Goal: Communication & Community: Answer question/provide support

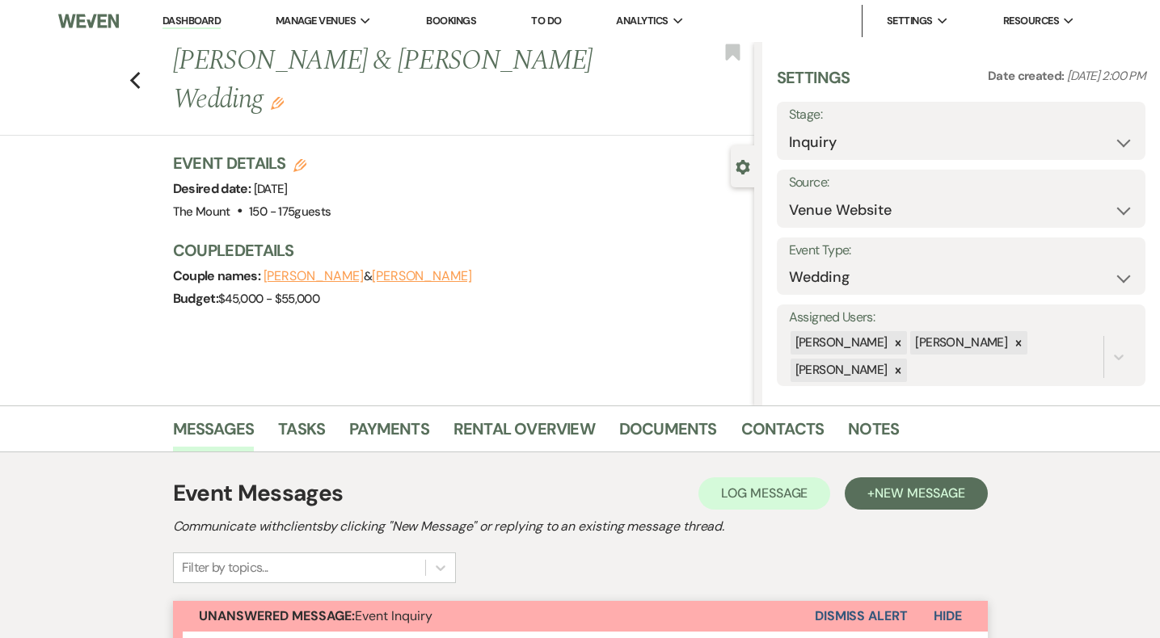
scroll to position [455, 0]
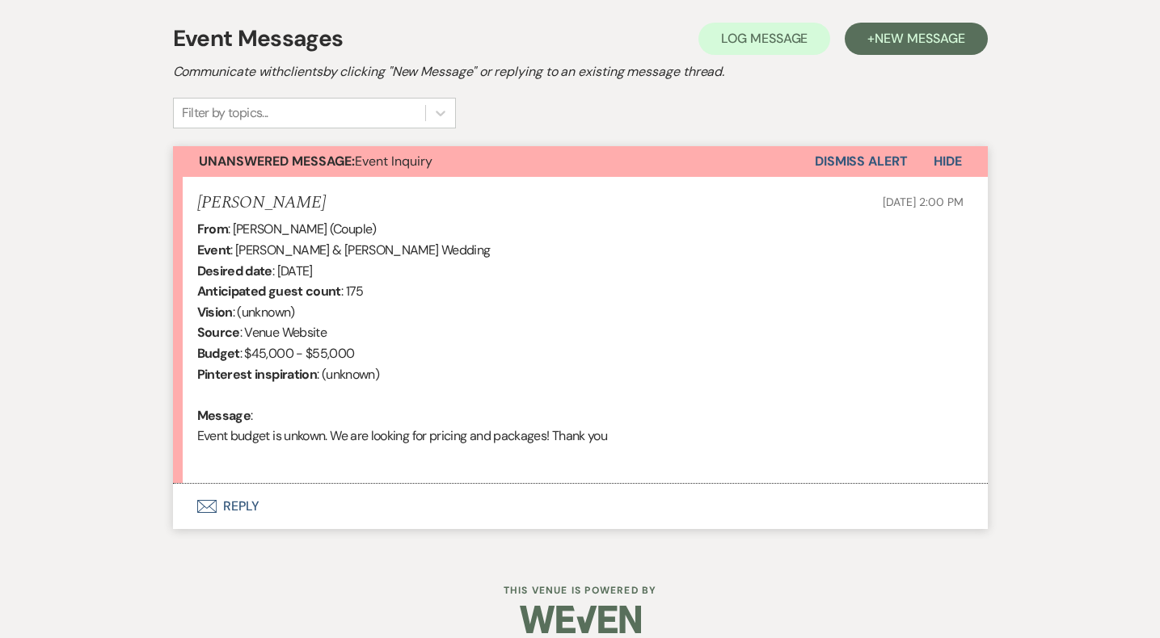
click at [230, 506] on button "Envelope Reply" at bounding box center [580, 506] width 815 height 45
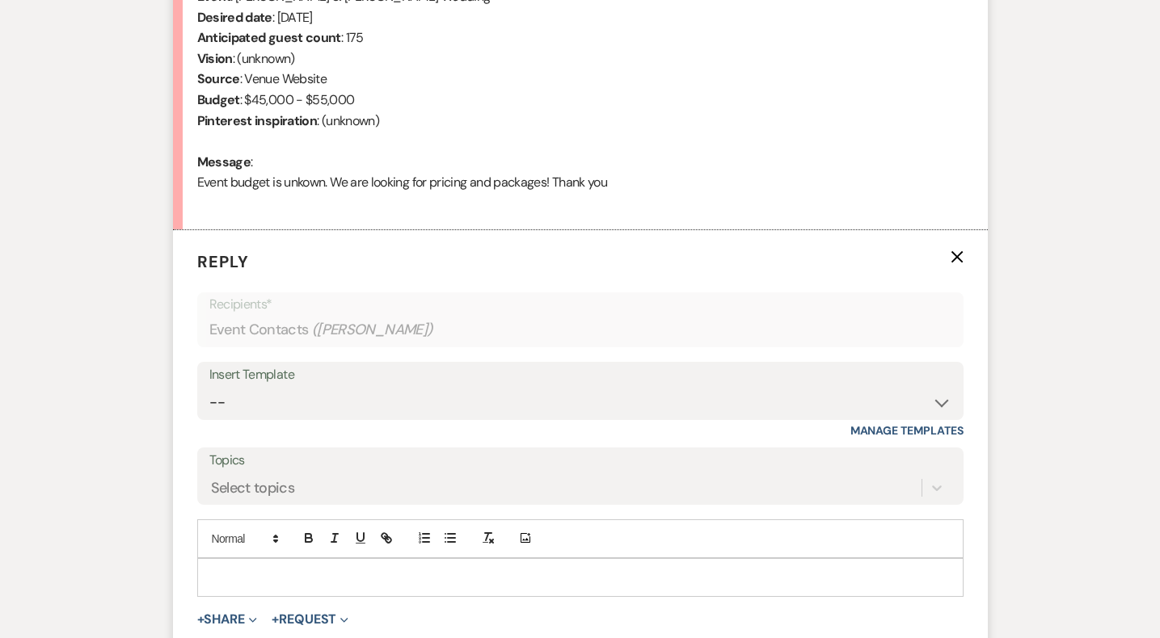
scroll to position [751, 0]
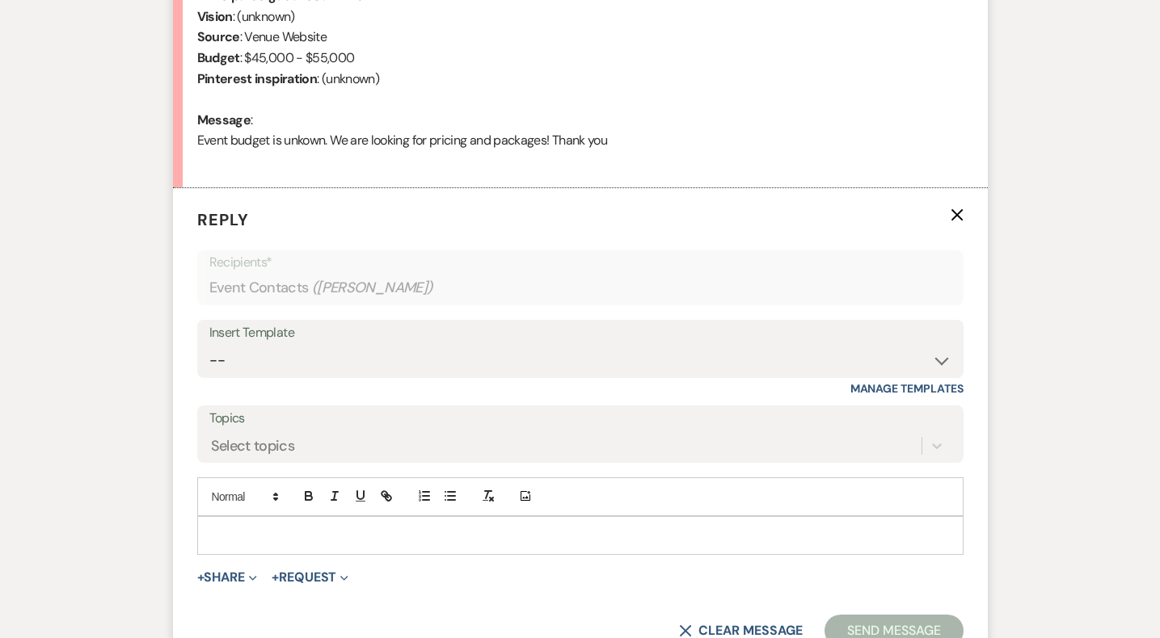
click at [303, 378] on div "Insert Template -- Weven Planning Portal Introduction (Booked Events) Initial I…" at bounding box center [580, 358] width 766 height 76
click at [303, 360] on select "-- Weven Planning Portal Introduction (Booked Events) Initial Inquiry Response …" at bounding box center [580, 361] width 742 height 32
select select "5515"
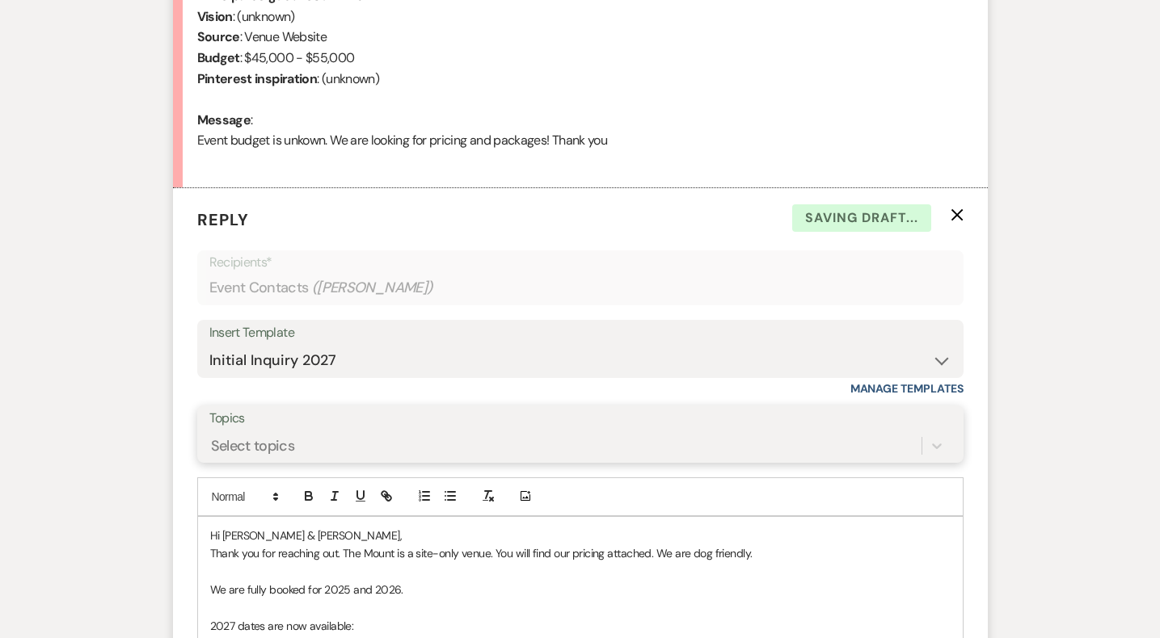
click at [315, 448] on div "Select topics" at bounding box center [580, 446] width 742 height 31
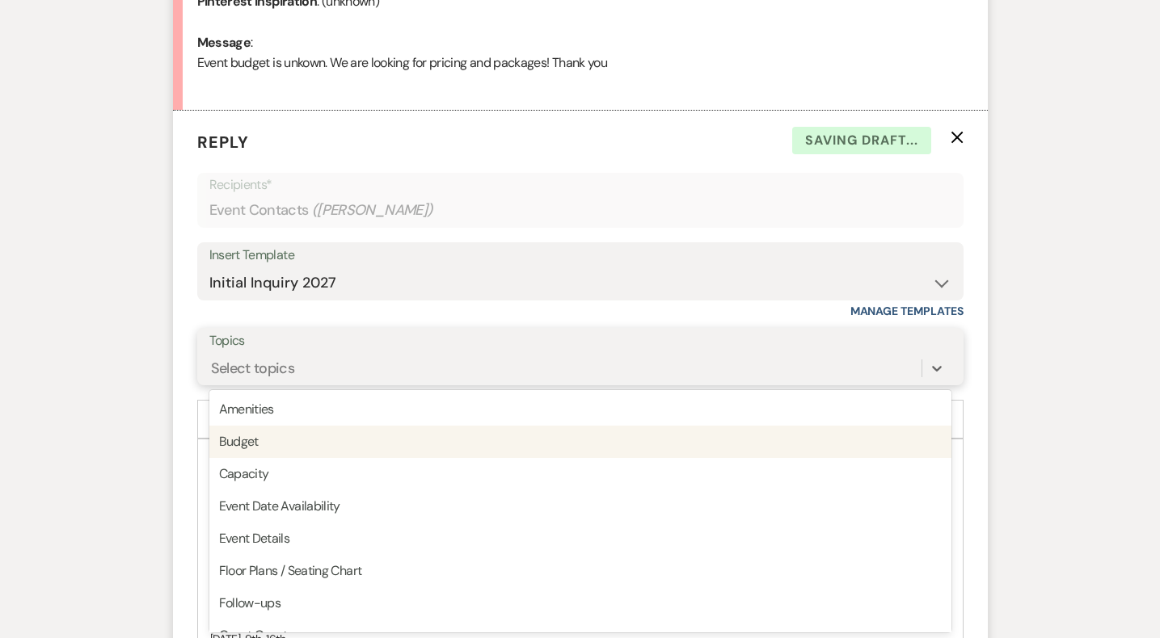
scroll to position [829, 0]
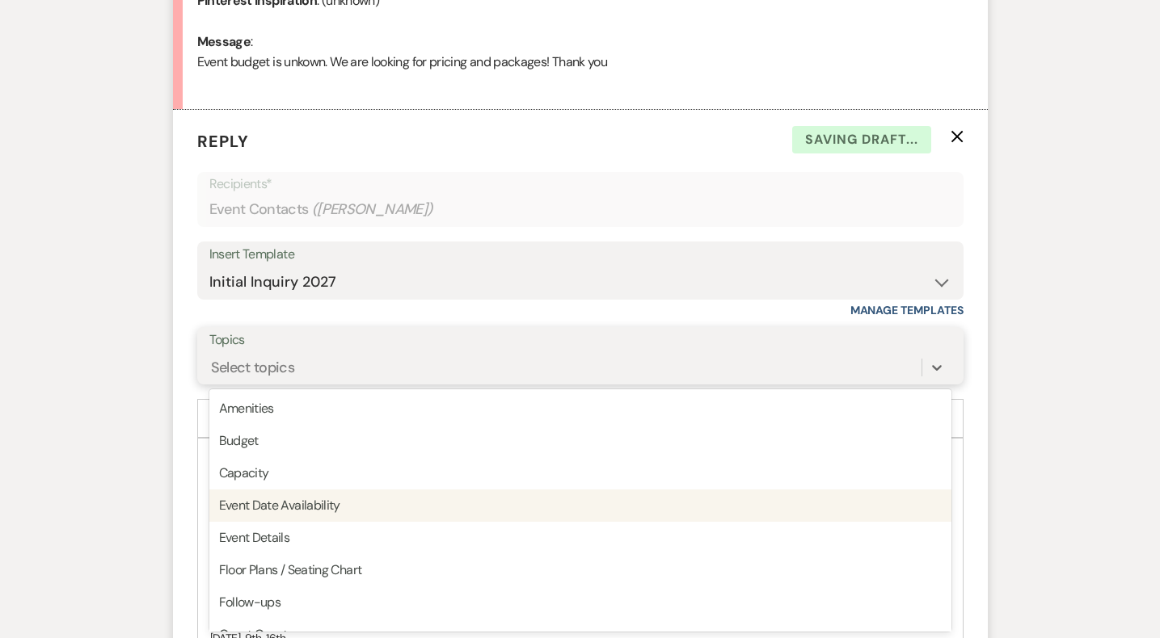
click at [333, 504] on div "Event Date Availability" at bounding box center [580, 506] width 742 height 32
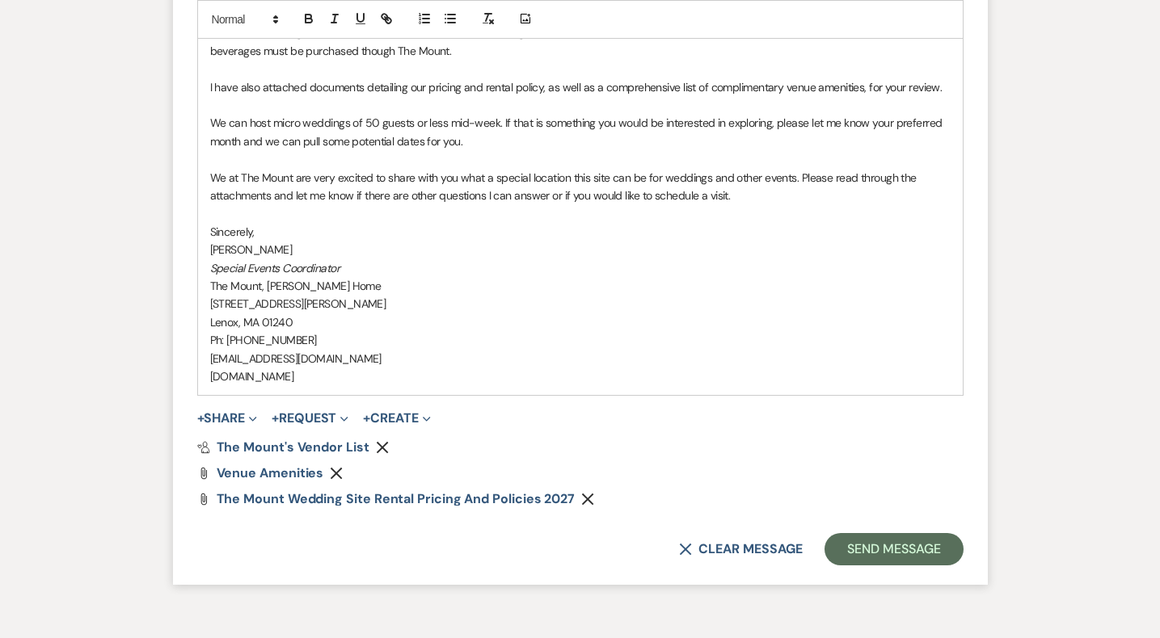
scroll to position [1746, 0]
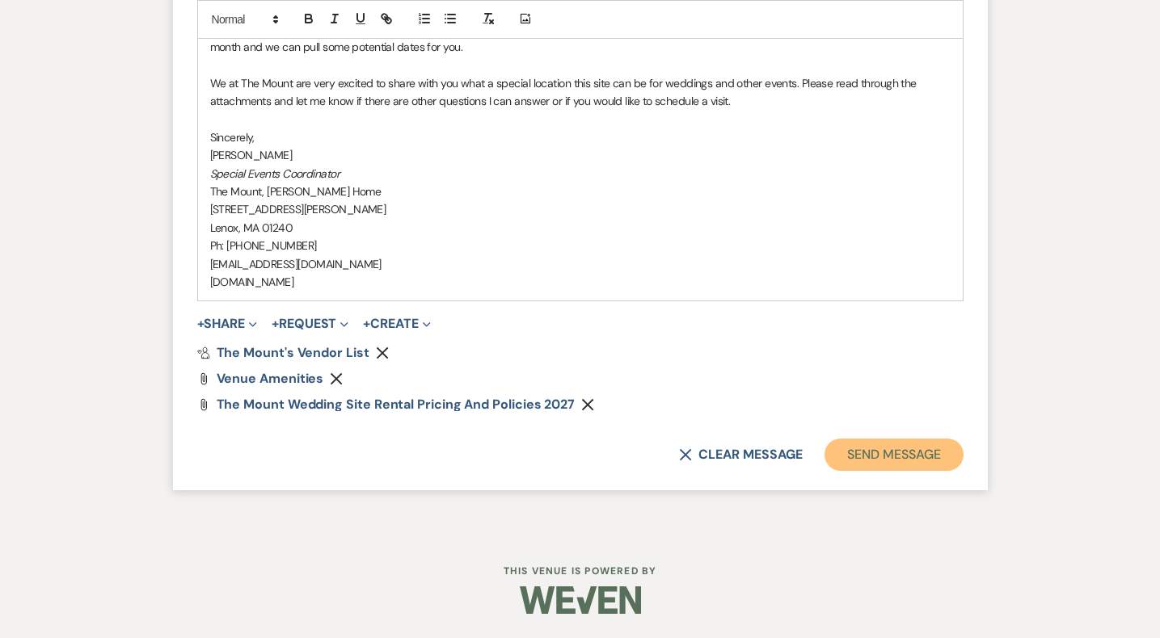
click at [853, 445] on button "Send Message" at bounding box center [893, 455] width 138 height 32
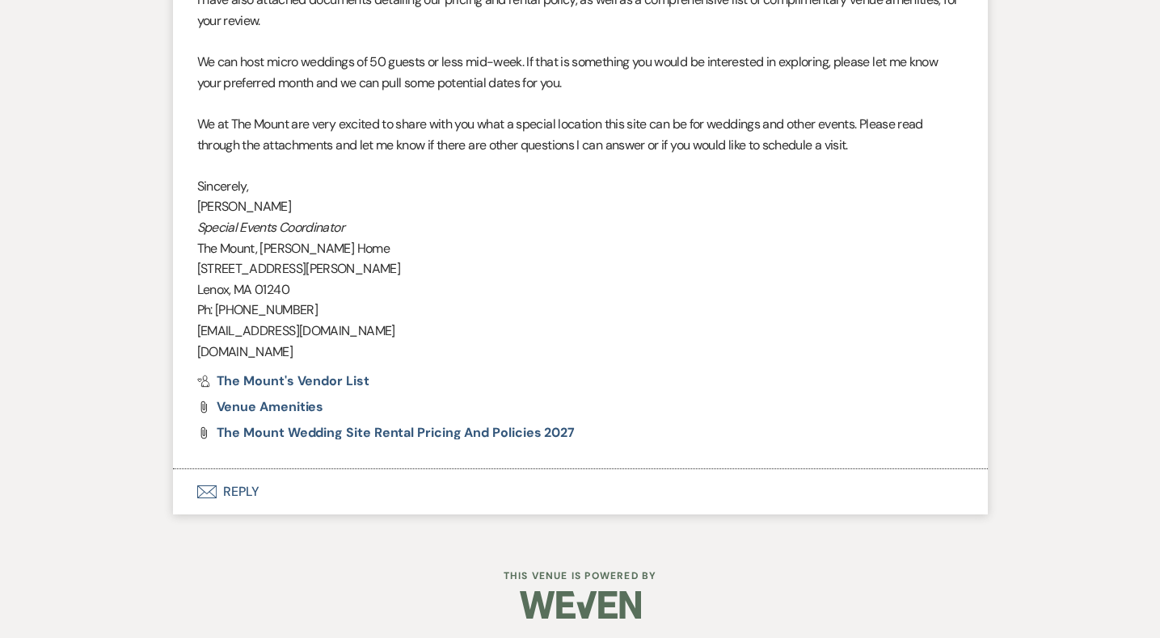
scroll to position [1558, 0]
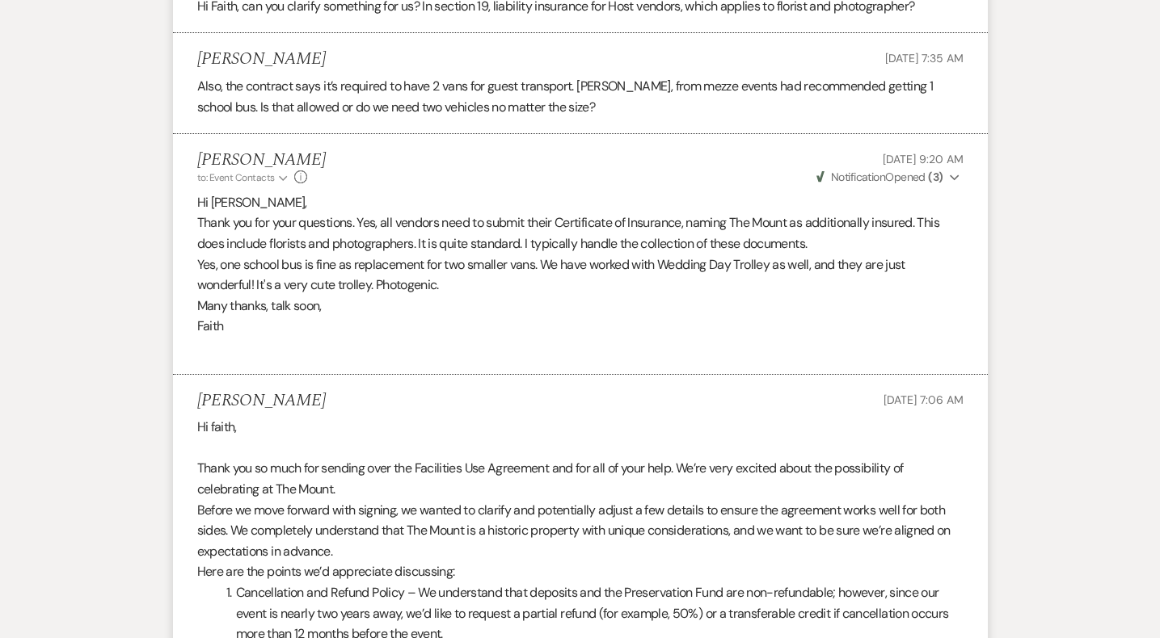
scroll to position [6651, 0]
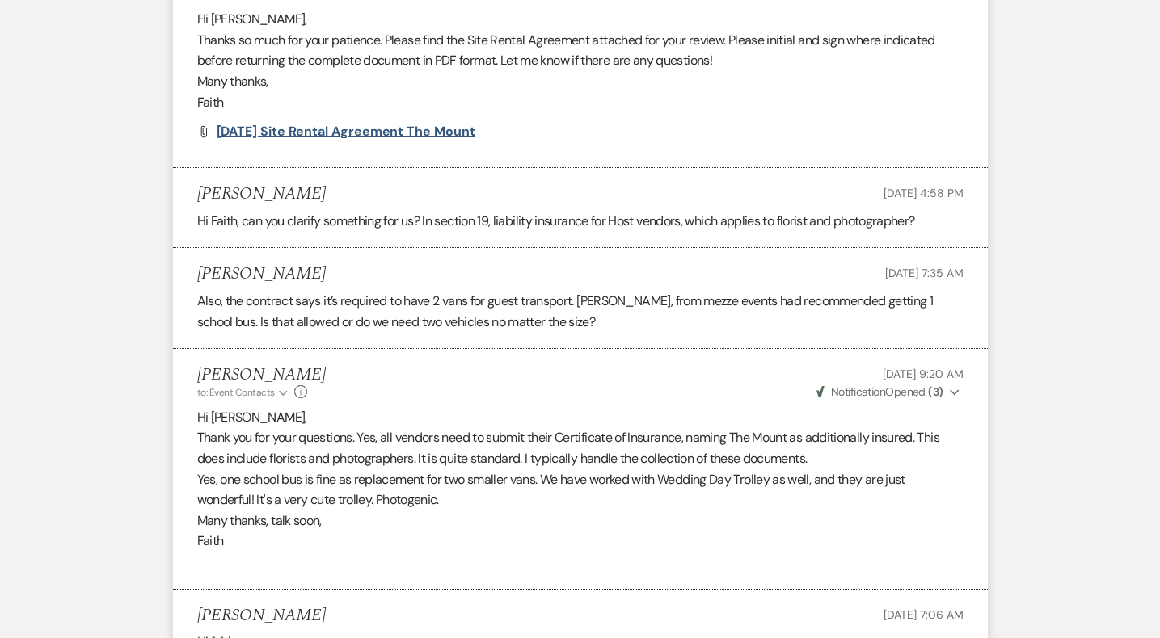
click at [427, 134] on span "[DATE] Site Rental Agreement The Mount" at bounding box center [346, 131] width 259 height 17
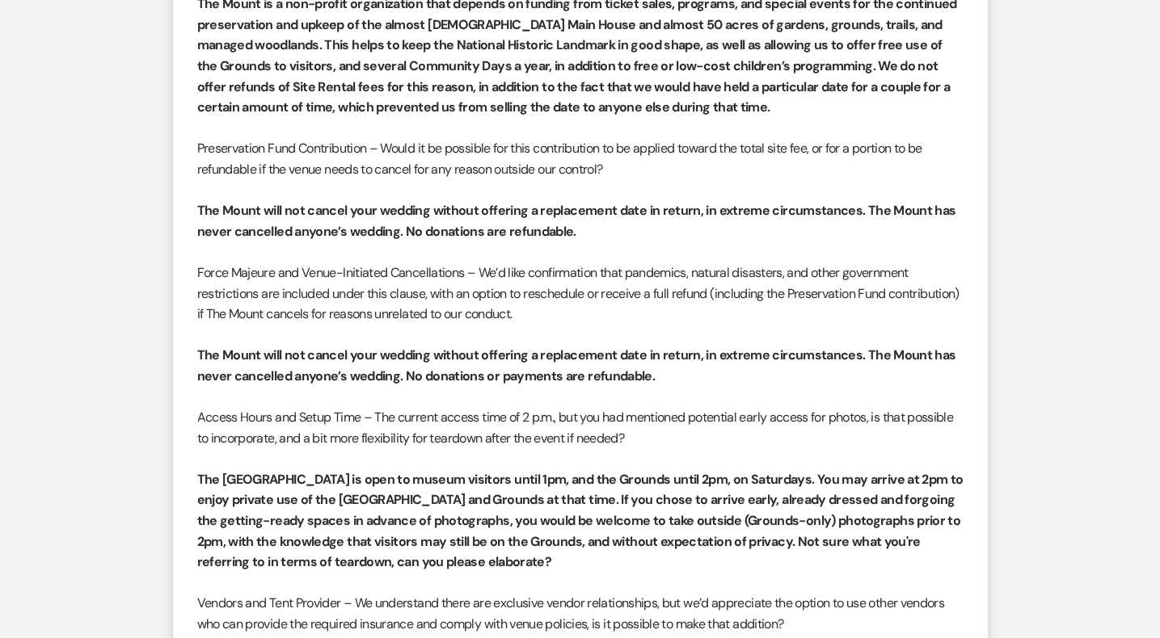
scroll to position [9307, 0]
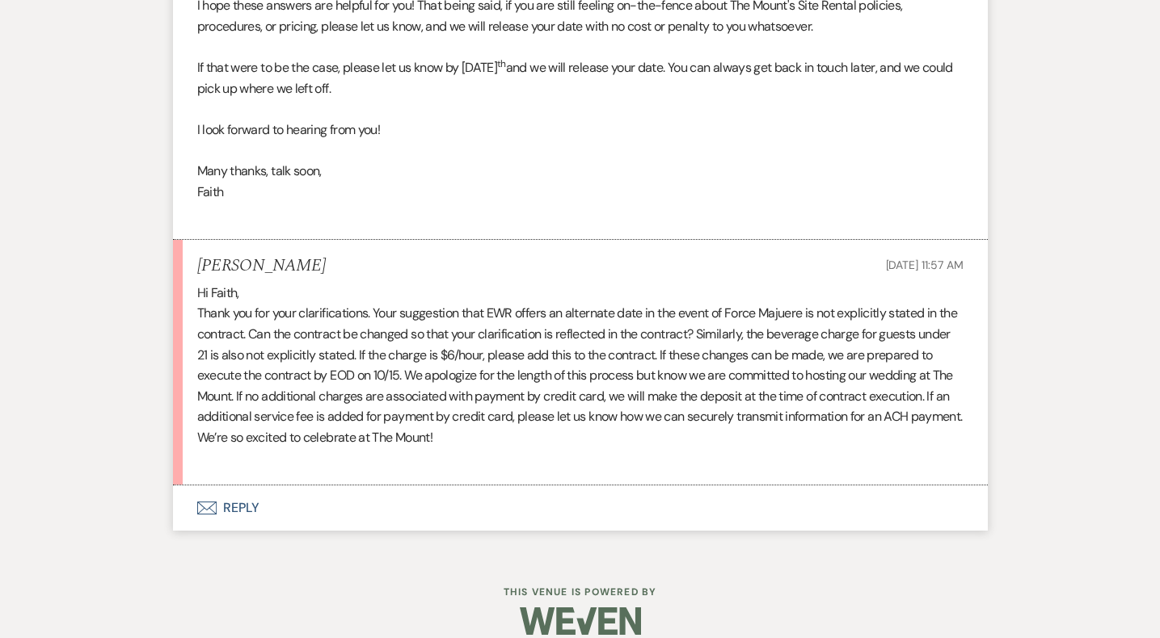
click at [427, 627] on div at bounding box center [580, 622] width 828 height 76
click at [255, 494] on button "Envelope Reply" at bounding box center [580, 508] width 815 height 45
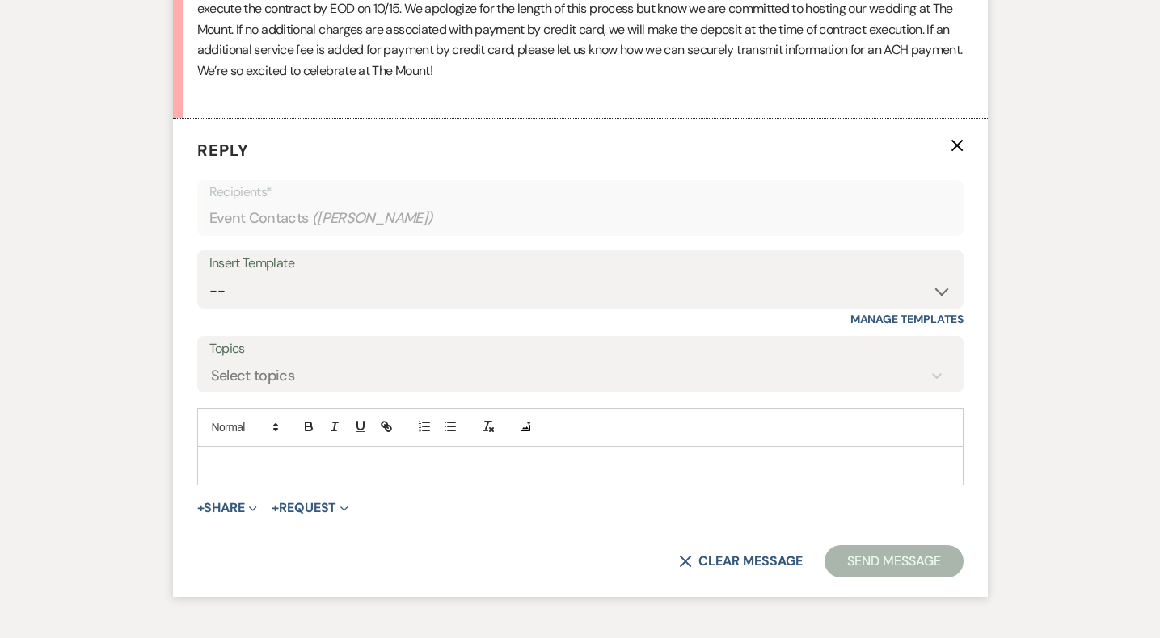
scroll to position [9714, 0]
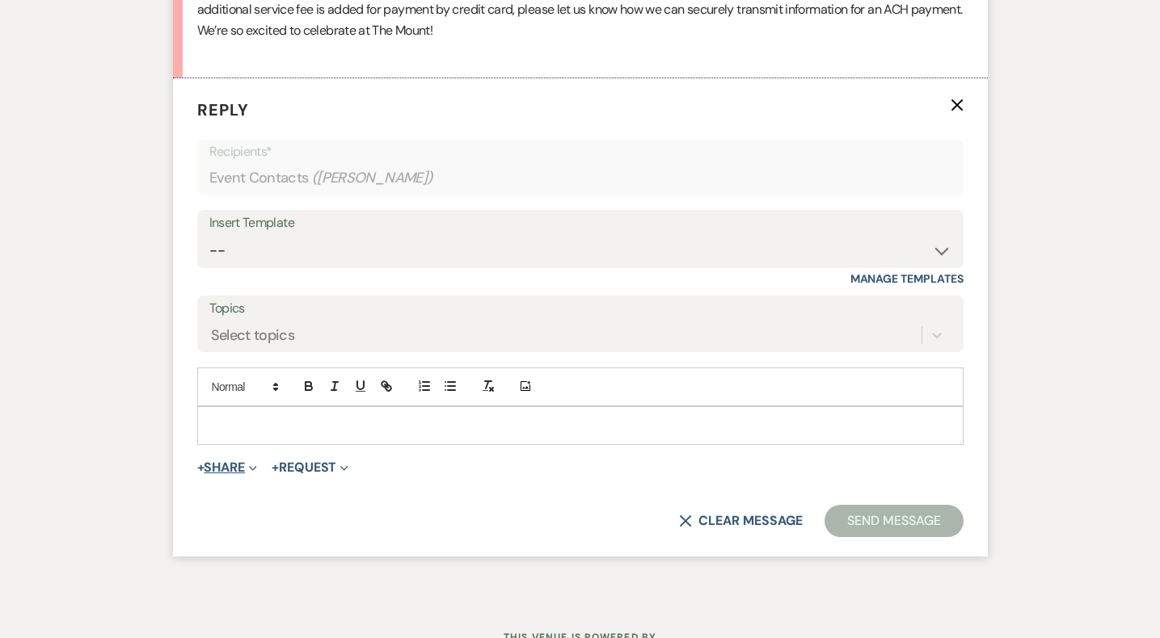
click at [223, 461] on button "+ Share Expand" at bounding box center [227, 467] width 61 height 13
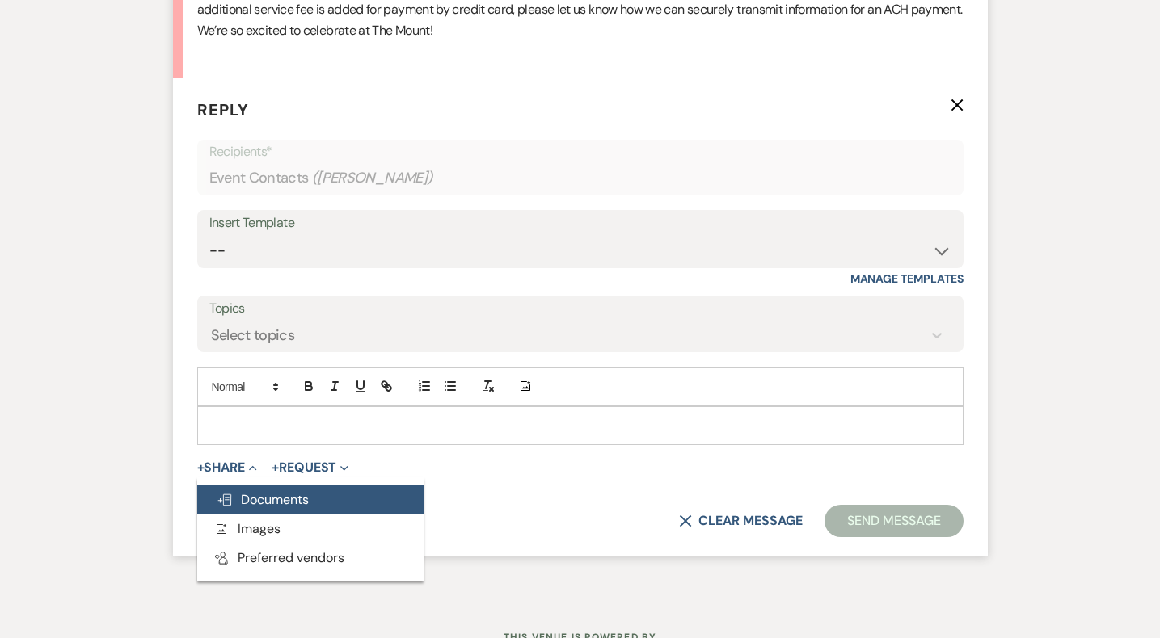
click at [245, 491] on span "Doc Upload Documents" at bounding box center [263, 499] width 92 height 17
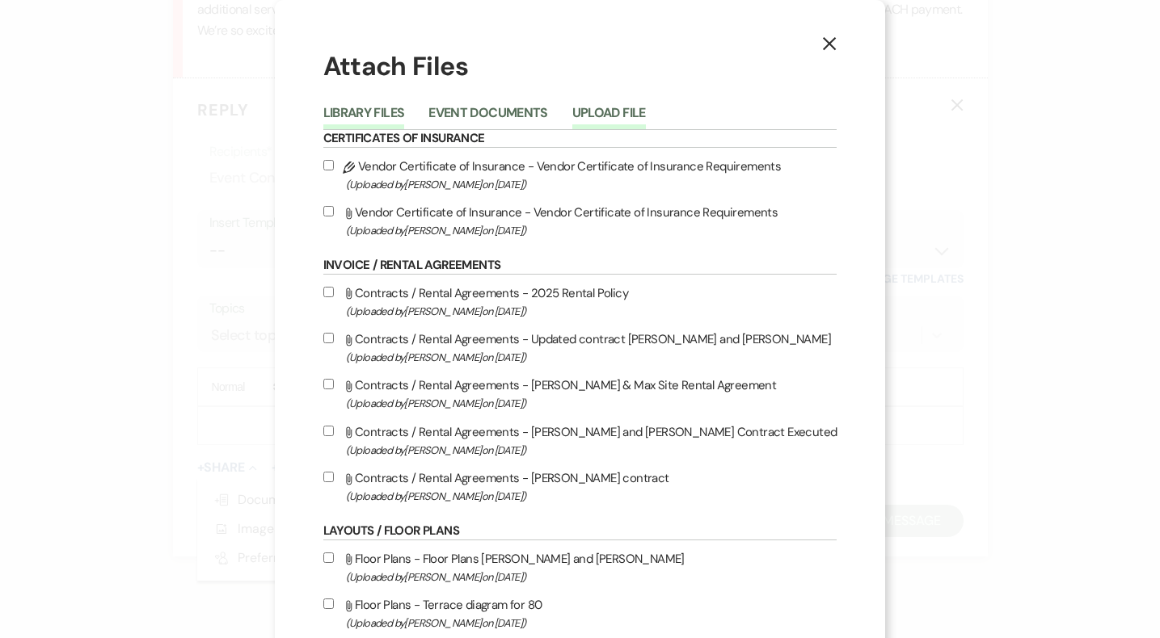
click at [605, 114] on button "Upload File" at bounding box center [609, 118] width 74 height 23
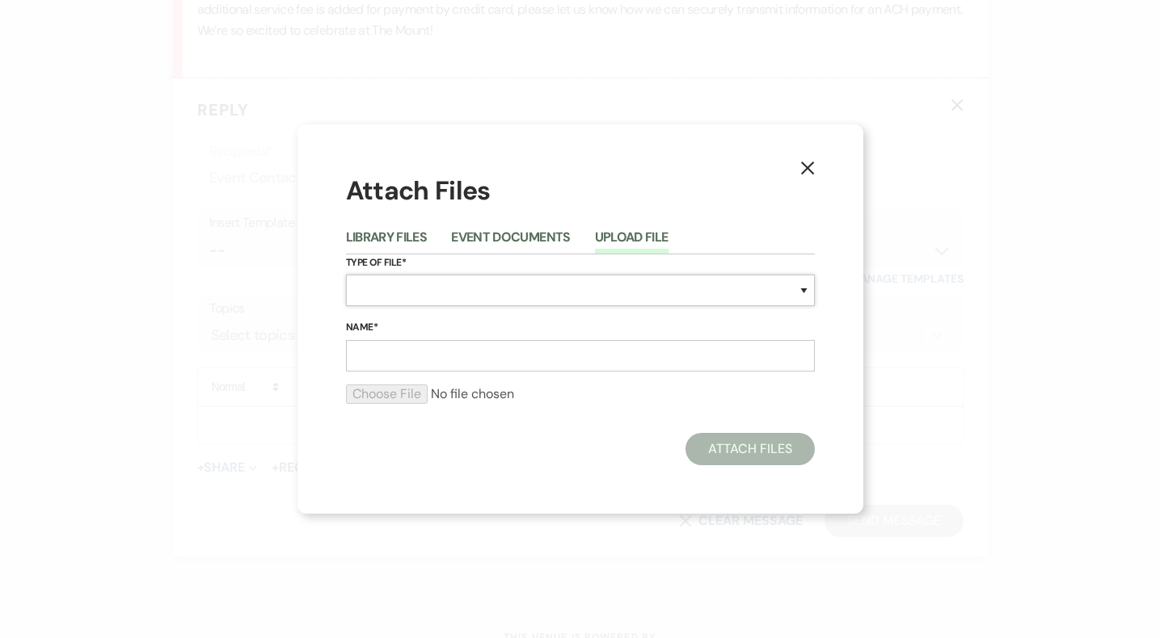
click at [472, 298] on select "Special Event Insurance Vendor Certificate of Insurance Contracts / Rental Agre…" at bounding box center [580, 291] width 469 height 32
select select "10"
click at [448, 369] on input "Name*" at bounding box center [580, 356] width 469 height 32
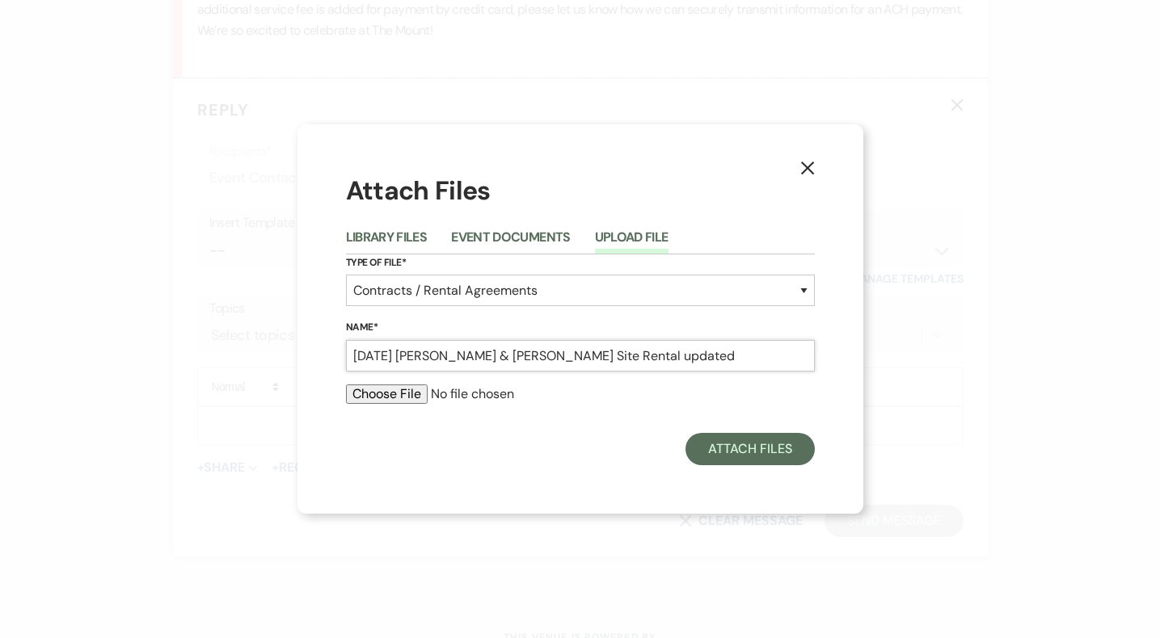
type input "[DATE] [PERSON_NAME] & [PERSON_NAME] Site Rental updated"
click at [394, 390] on input "file" at bounding box center [580, 394] width 469 height 19
type input "C:\fakepath\08.28.27 Updated Site Rental Agreement The Mount (1).pdf"
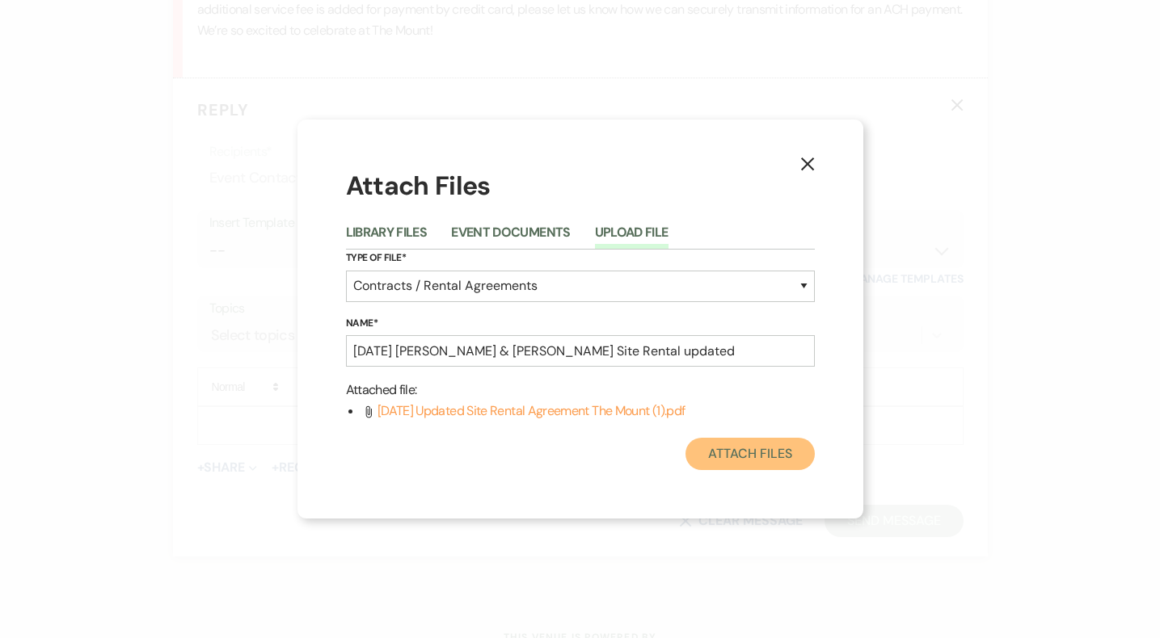
click at [739, 468] on button "Attach Files" at bounding box center [749, 454] width 129 height 32
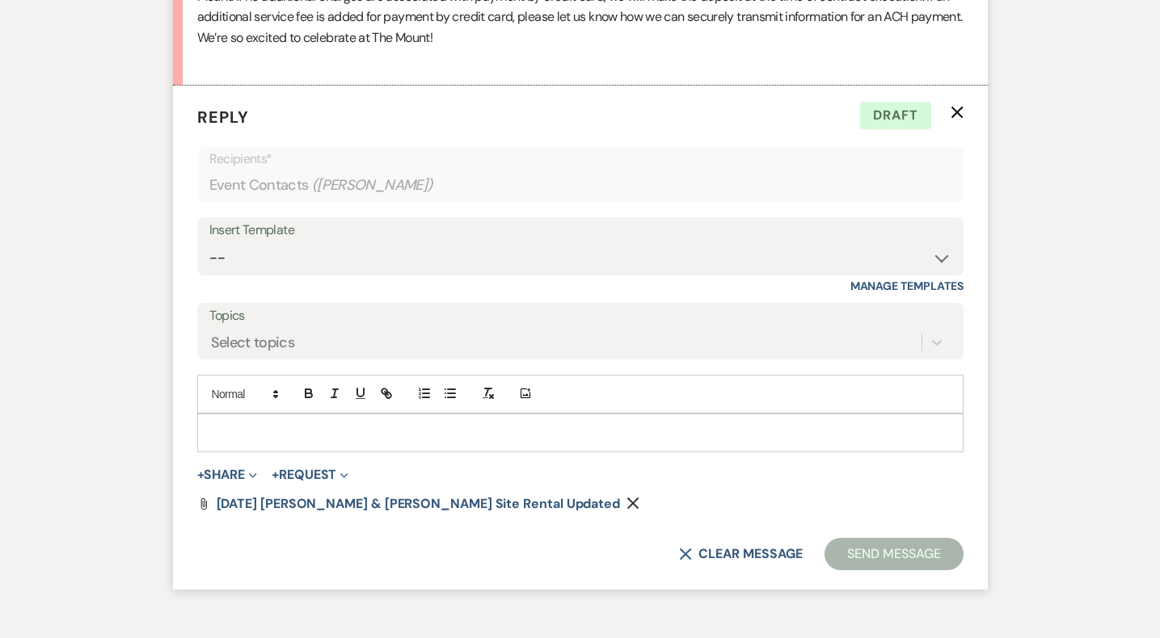
scroll to position [9738, 0]
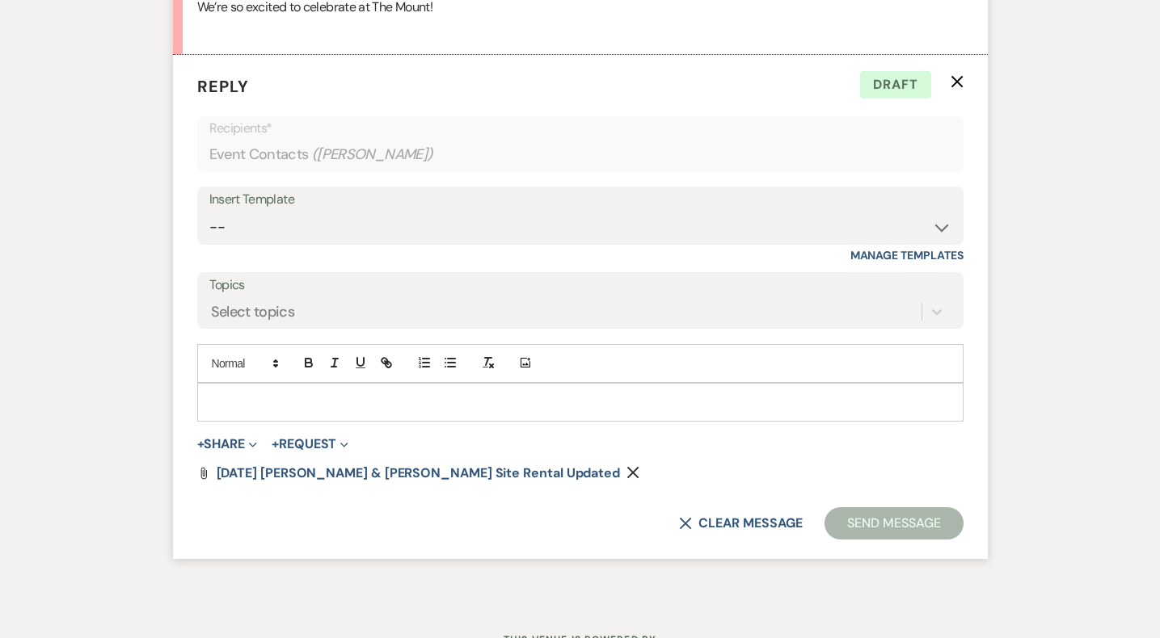
click at [339, 394] on p at bounding box center [580, 403] width 740 height 18
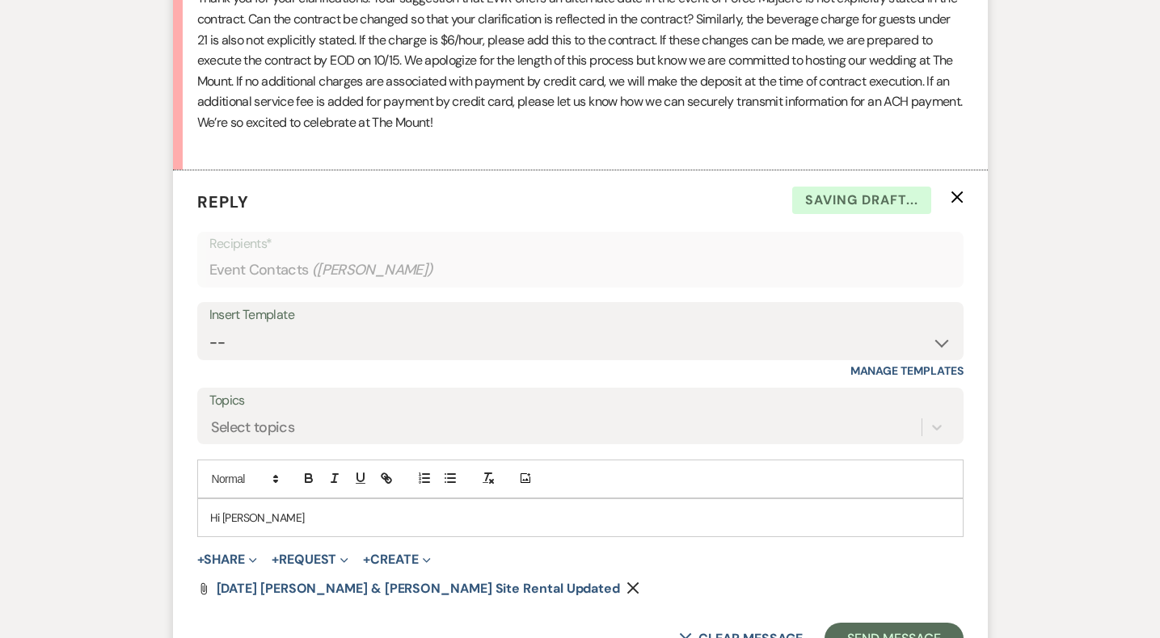
scroll to position [9668, 0]
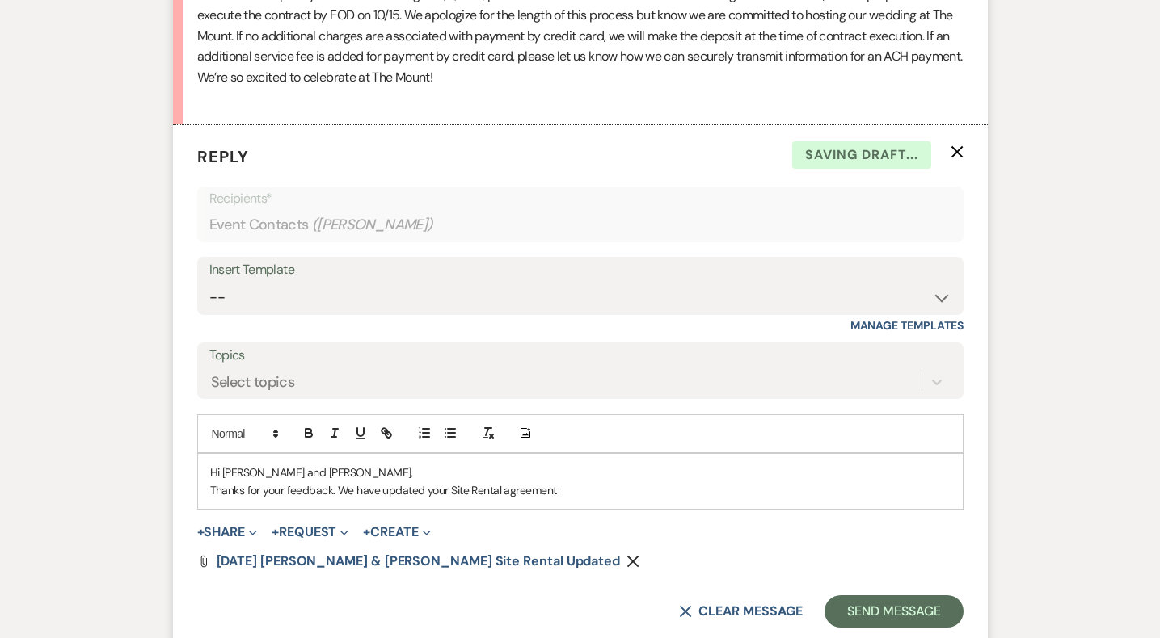
click at [506, 482] on p "Thanks for your feedback. We have updated your Site Rental agreement" at bounding box center [580, 491] width 740 height 18
click at [572, 478] on div "Hi Lida and Dan, Thanks for your feedback. We have updated your Site Rental Agr…" at bounding box center [580, 482] width 765 height 56
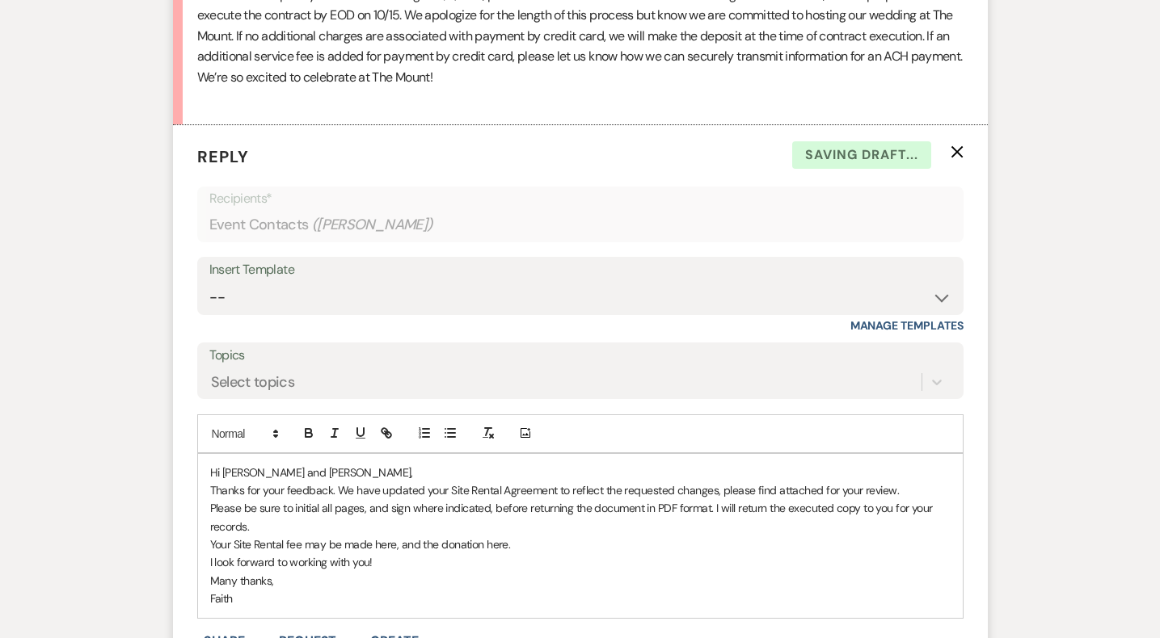
click at [377, 536] on p "Your Site Rental fee may be made here, and the donation here." at bounding box center [580, 545] width 740 height 18
click at [382, 426] on icon "button" at bounding box center [386, 433] width 15 height 15
paste input "edithwharton.org/special-event-payment/"
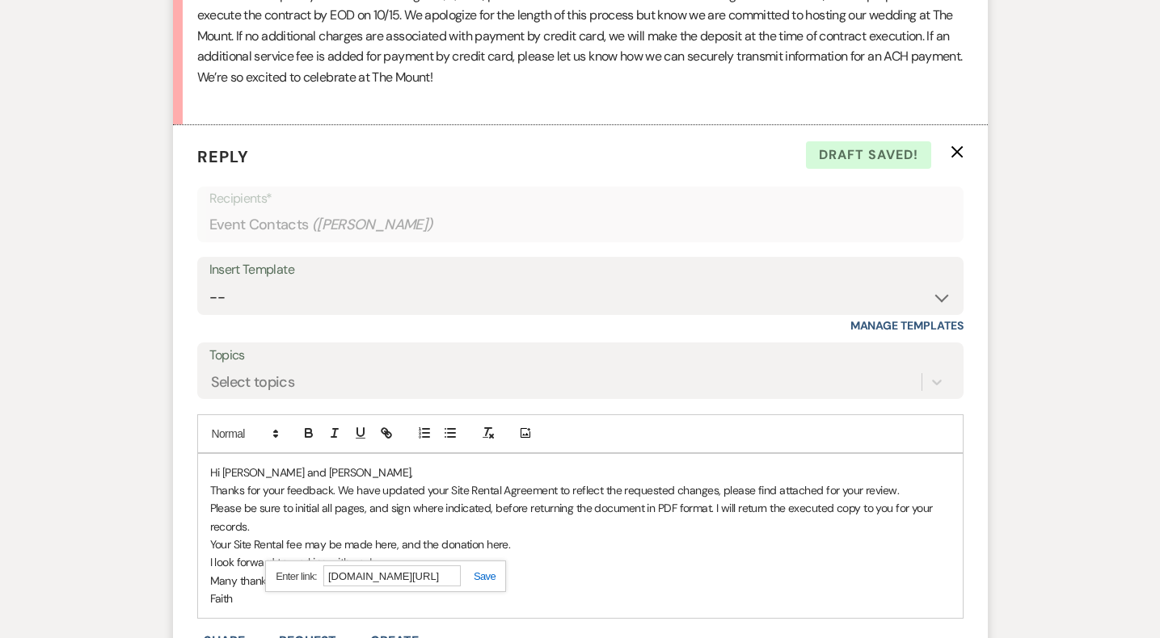
click at [478, 571] on link at bounding box center [478, 577] width 35 height 12
click at [485, 536] on p "Your Site Rental fee may be made here , and the donation here." at bounding box center [580, 545] width 740 height 18
click at [495, 536] on p "Your Site Rental fee may be made here , and the donation here." at bounding box center [580, 545] width 740 height 18
click at [388, 426] on icon "button" at bounding box center [386, 433] width 15 height 15
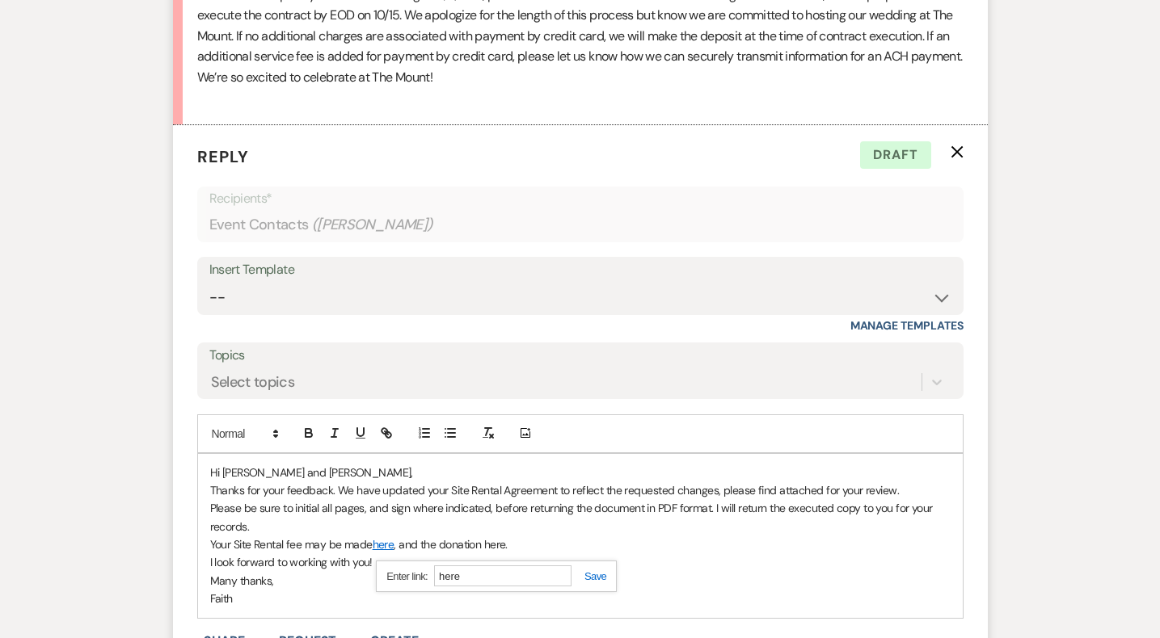
paste input "ttps://edithwharton.org/support/online-gift/"
type input "https://edithwharton.org/support/online-gift/"
click at [597, 571] on link at bounding box center [588, 577] width 35 height 12
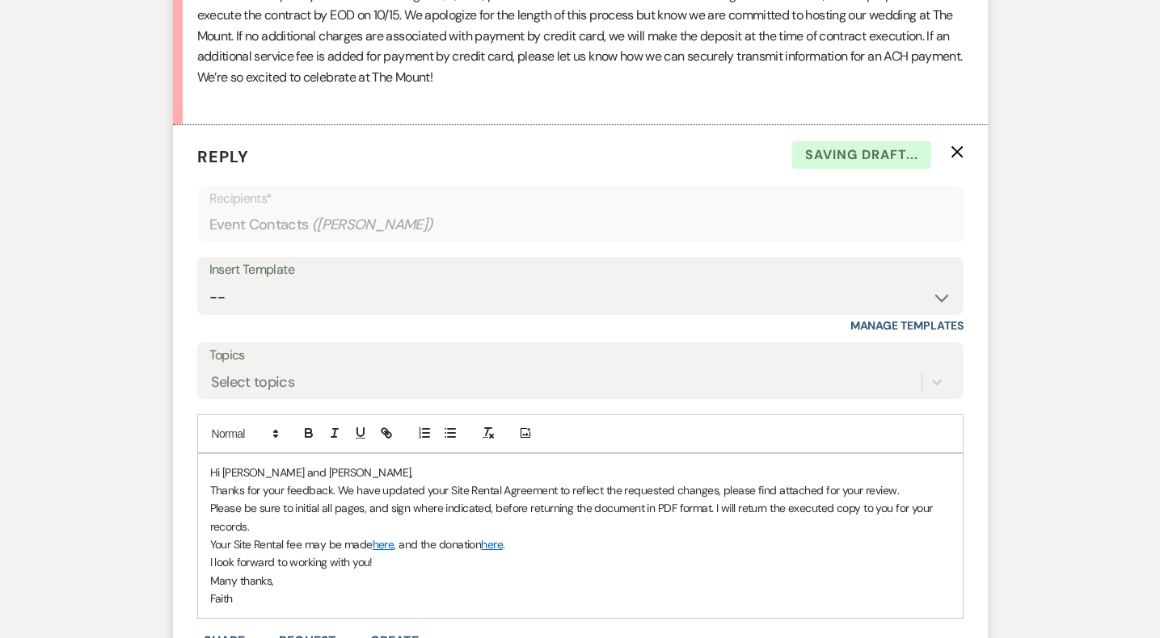
click at [597, 572] on p "Many thanks," at bounding box center [580, 581] width 740 height 18
click at [211, 536] on p "Your Site Rental fee may be made here , and the donation here ." at bounding box center [580, 545] width 740 height 18
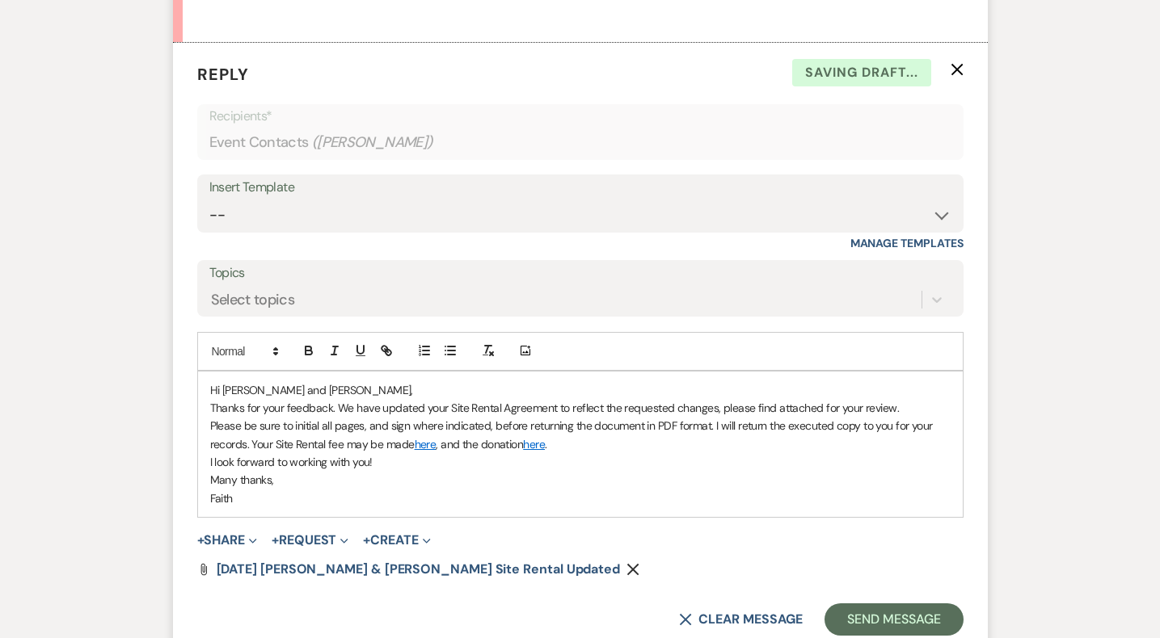
scroll to position [9765, 0]
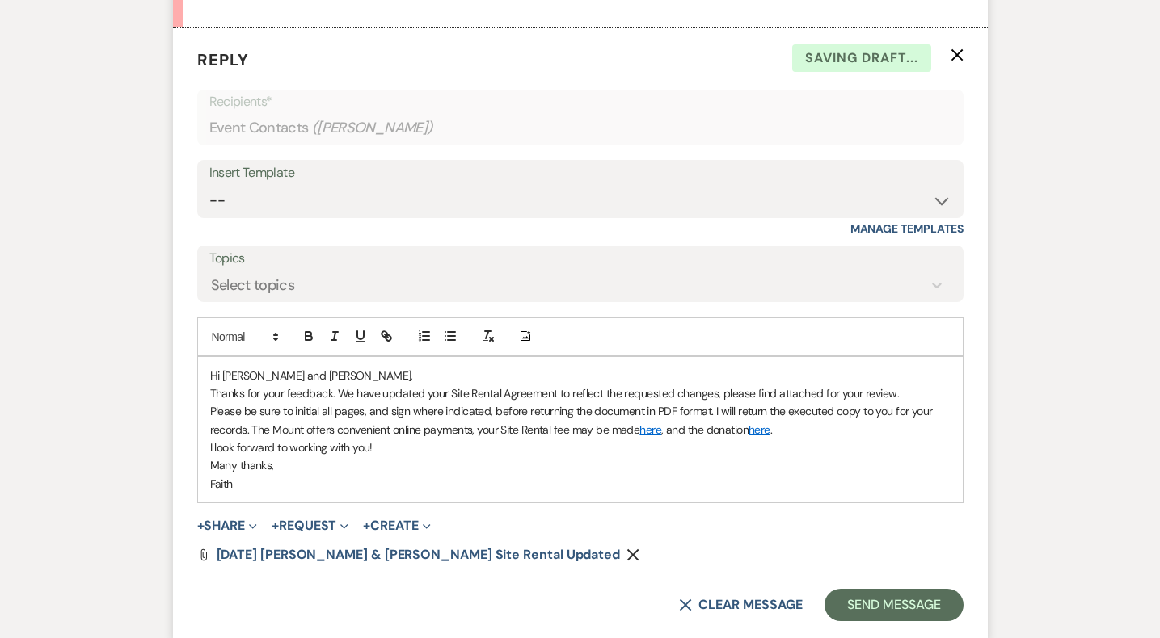
click at [841, 415] on p "Please be sure to initial all pages, and sign where indicated, before returning…" at bounding box center [580, 420] width 740 height 36
click at [474, 411] on p "Please be sure to initial all pages, and sign where indicated, before returning…" at bounding box center [580, 420] width 740 height 36
click at [944, 413] on p "Please be sure to initial all pages, and sign where indicated, before returning…" at bounding box center [580, 420] width 740 height 36
drag, startPoint x: 891, startPoint y: 408, endPoint x: 936, endPoint y: 402, distance: 45.7
click at [936, 402] on p "Please be sure to initial all pages, and sign where indicated, before returning…" at bounding box center [580, 420] width 740 height 36
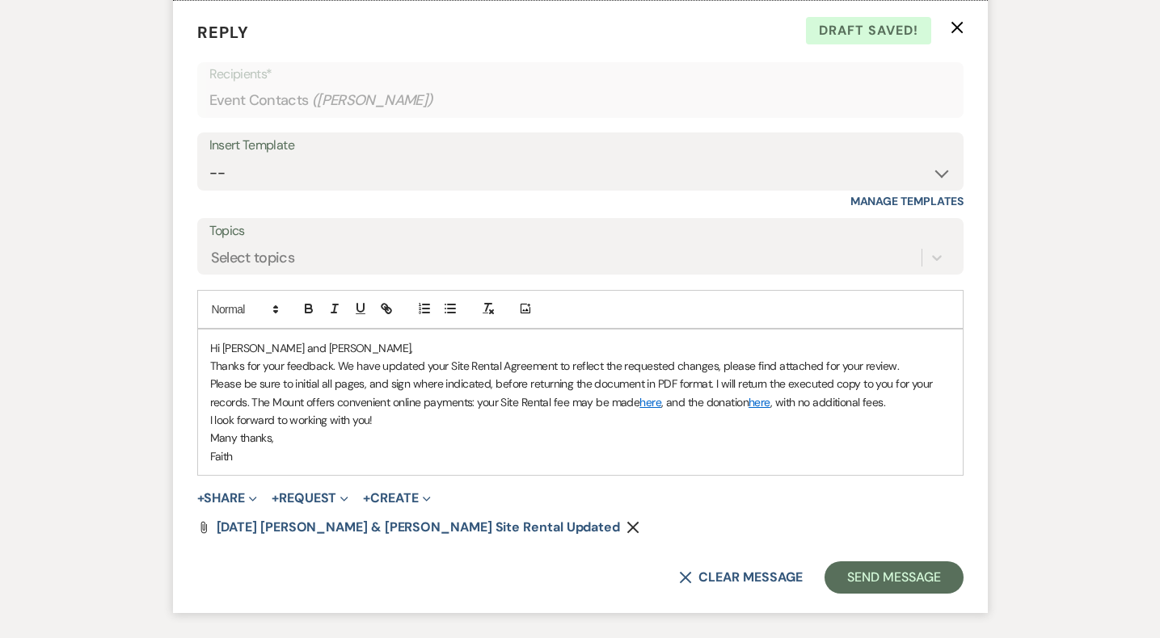
scroll to position [9794, 0]
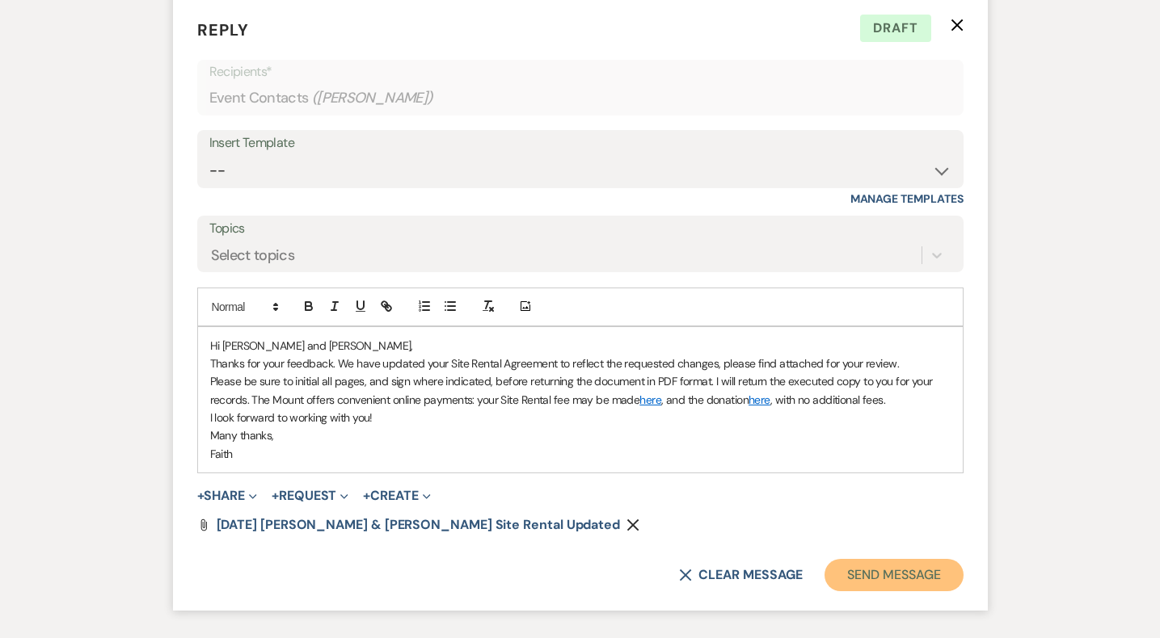
click at [850, 559] on button "Send Message" at bounding box center [893, 575] width 138 height 32
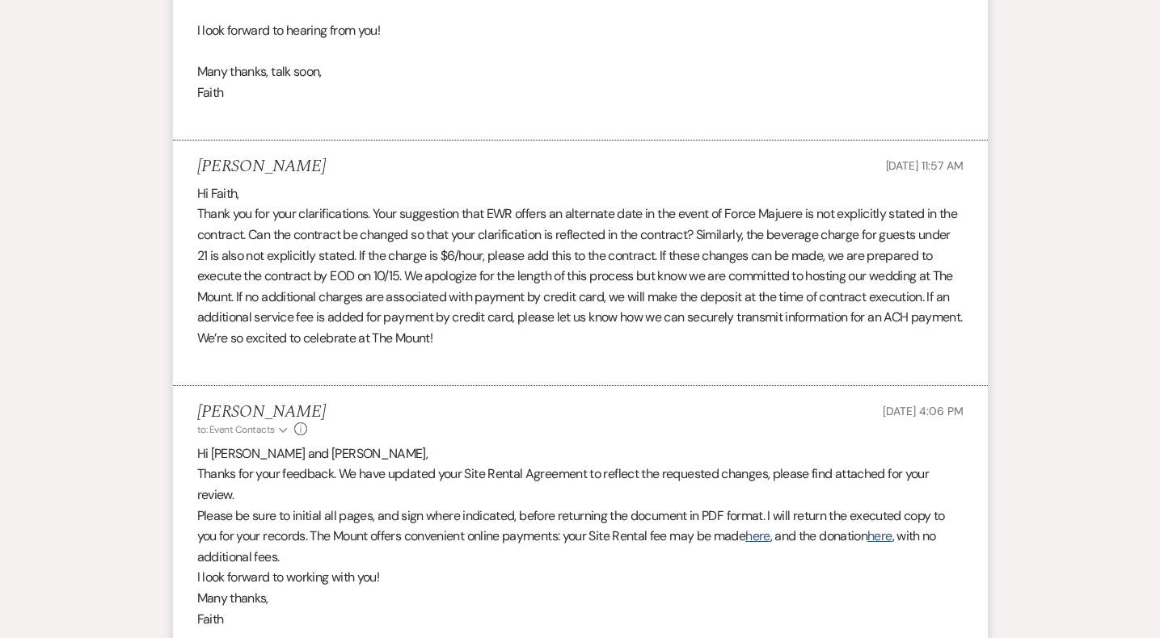
scroll to position [9381, 0]
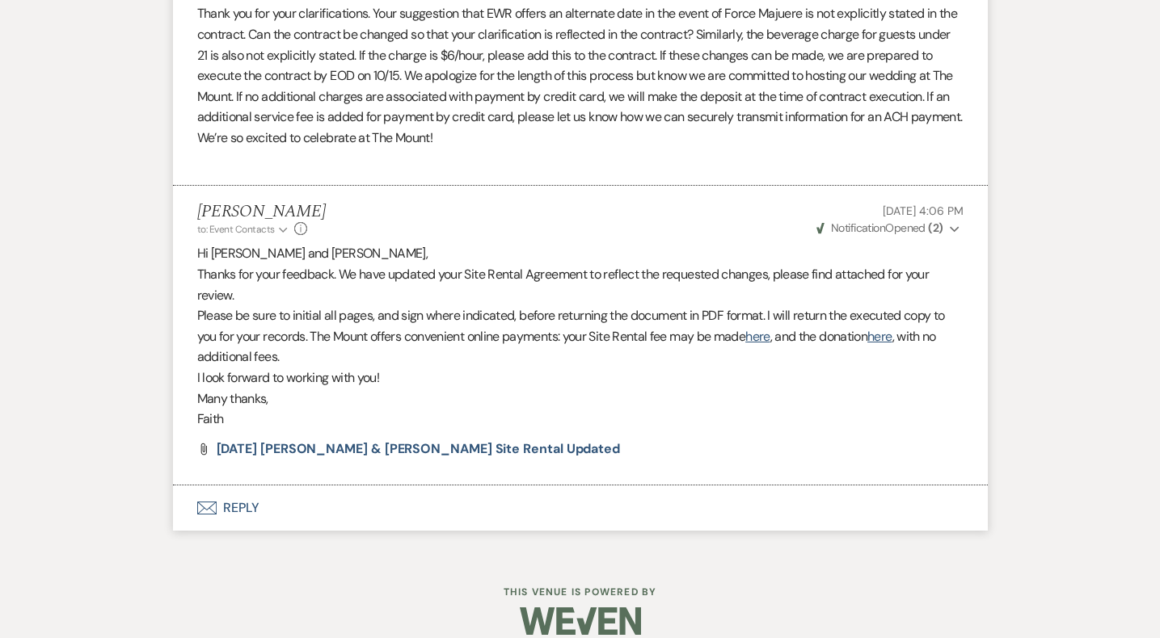
click at [953, 224] on icon "Expand" at bounding box center [955, 229] width 10 height 11
click at [953, 226] on use "button" at bounding box center [954, 229] width 9 height 6
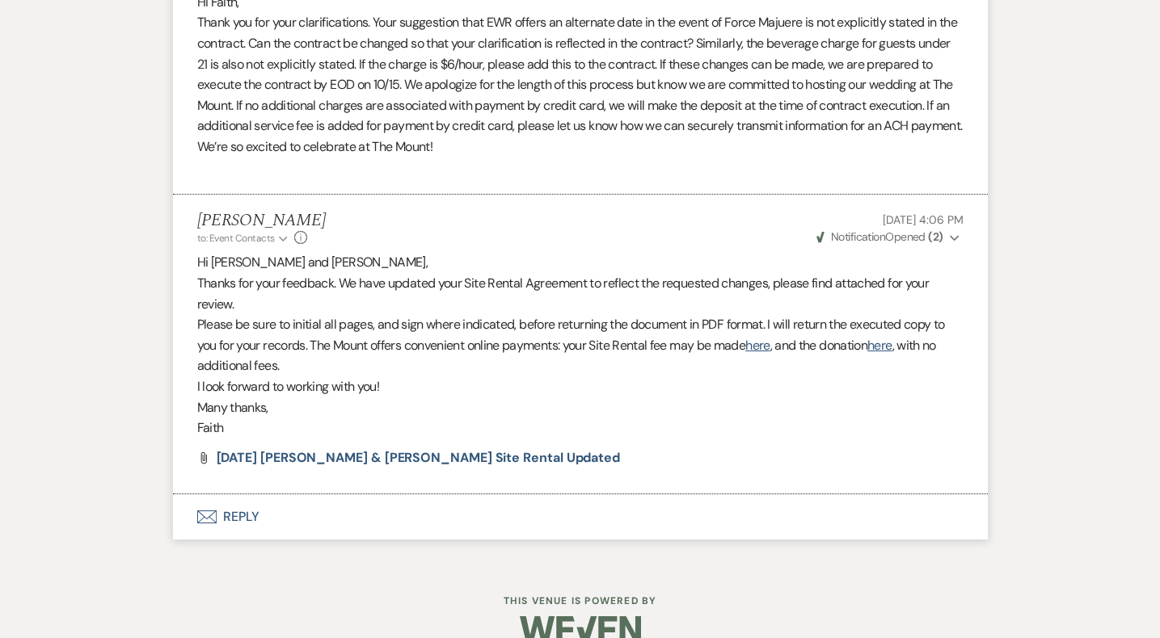
scroll to position [9607, 0]
